Goal: Transaction & Acquisition: Purchase product/service

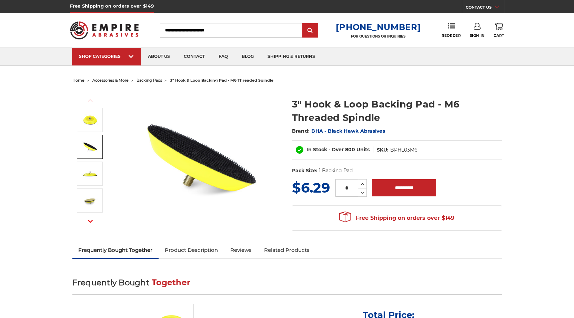
click at [94, 149] on img at bounding box center [89, 146] width 17 height 17
